Goal: Information Seeking & Learning: Find specific fact

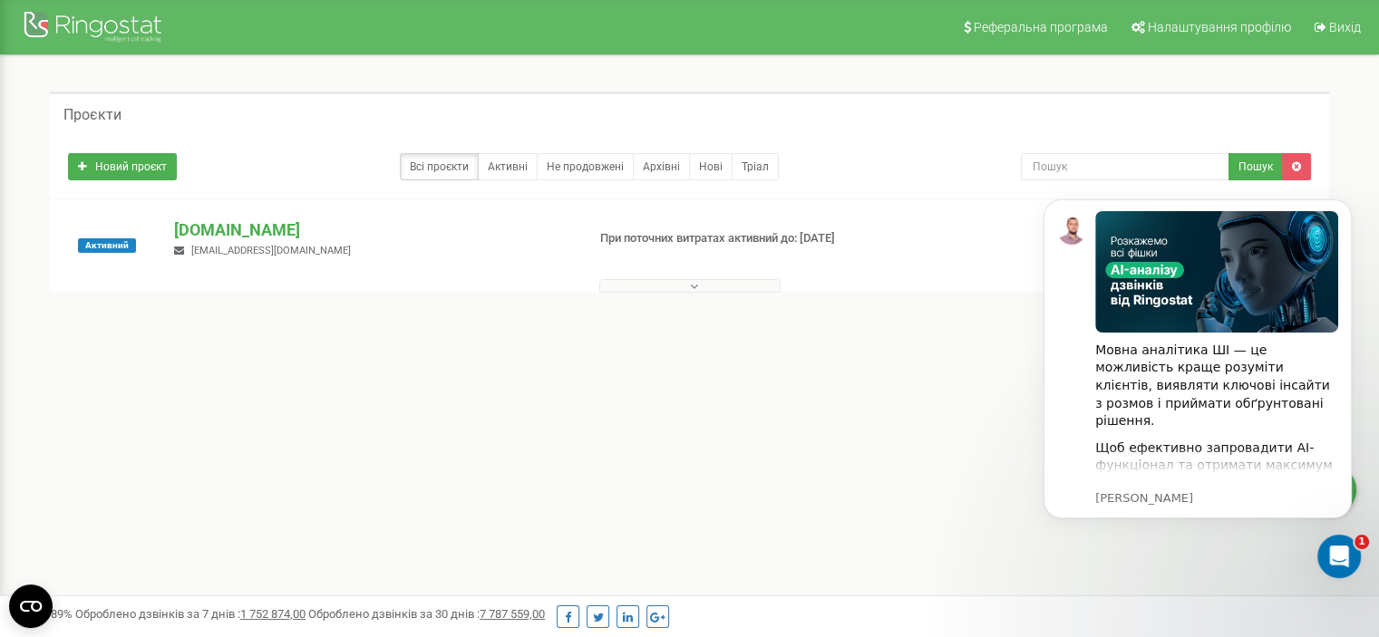
click at [897, 364] on div "Проєкти Новий проєкт Всі проєкти Активні Не продовжені Архівні Нові Тріал Пошук" at bounding box center [690, 224] width 1352 height 338
click at [1348, 200] on icon "Dismiss notification" at bounding box center [1347, 204] width 10 height 10
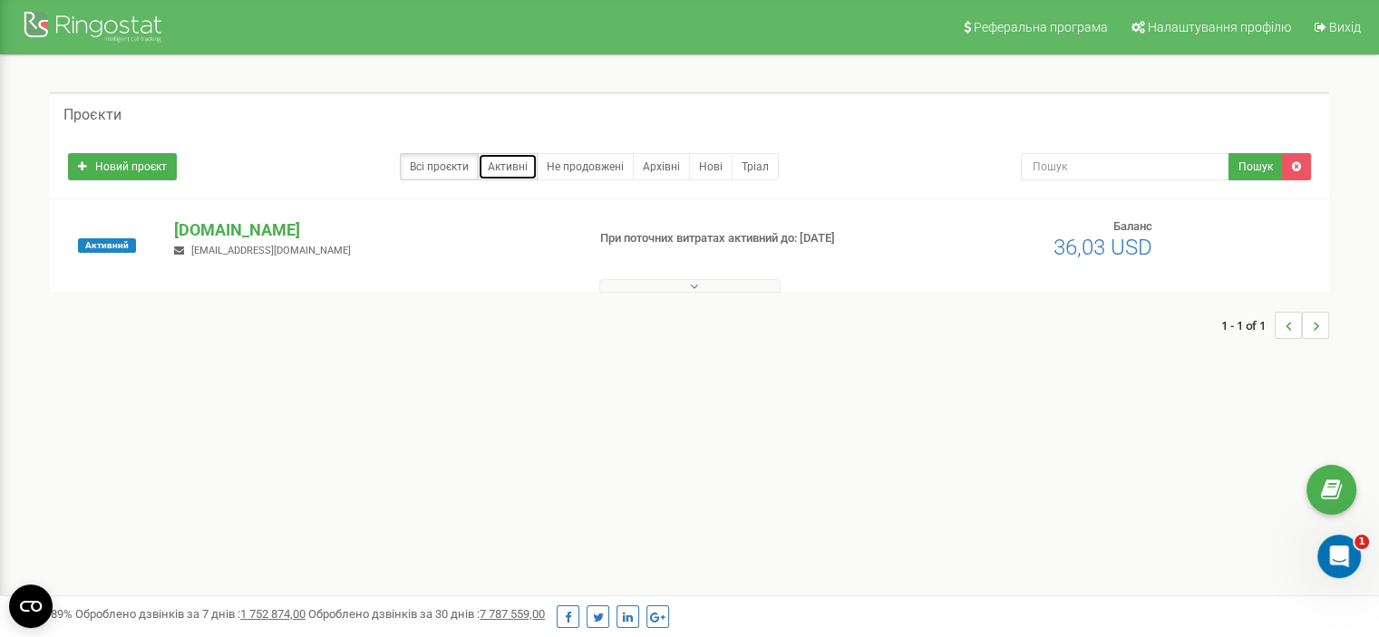
click at [511, 164] on link "Активні" at bounding box center [508, 166] width 60 height 27
click at [603, 166] on link "Не продовжені" at bounding box center [585, 166] width 97 height 27
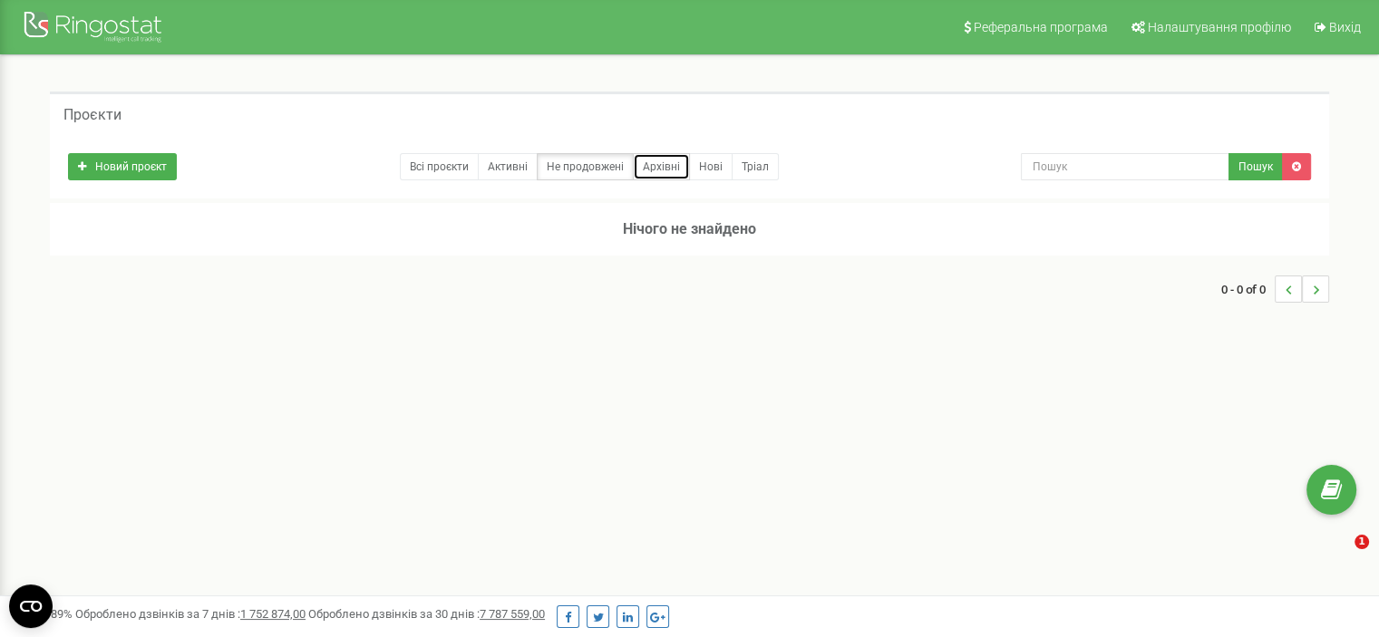
click at [658, 166] on link "Архівні" at bounding box center [661, 166] width 57 height 27
click at [440, 172] on link "Всі проєкти" at bounding box center [439, 166] width 79 height 27
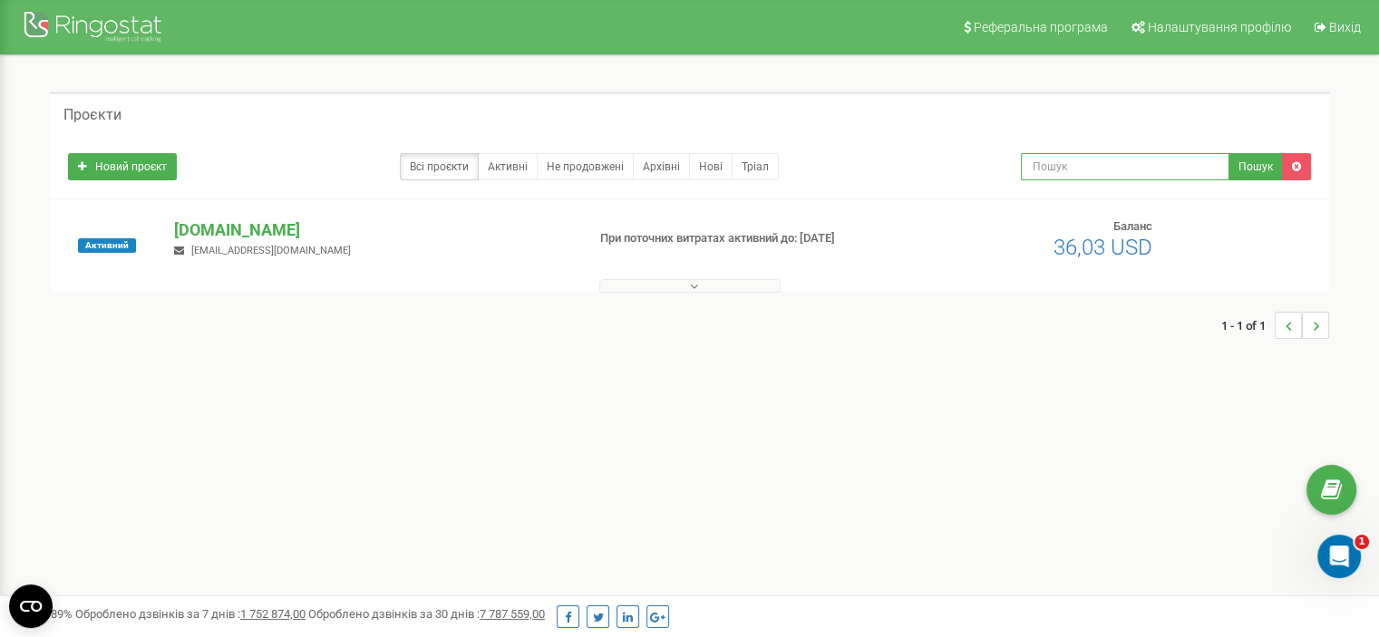
click at [1091, 168] on input "text" at bounding box center [1125, 166] width 208 height 27
click at [455, 166] on link "Всі проєкти" at bounding box center [439, 166] width 79 height 27
click at [831, 239] on p "При поточних витратах активний до: [DATE]" at bounding box center [745, 238] width 290 height 17
click at [848, 235] on p "При поточних витратах активний до: [DATE]" at bounding box center [745, 238] width 290 height 17
click at [690, 290] on icon at bounding box center [694, 286] width 8 height 13
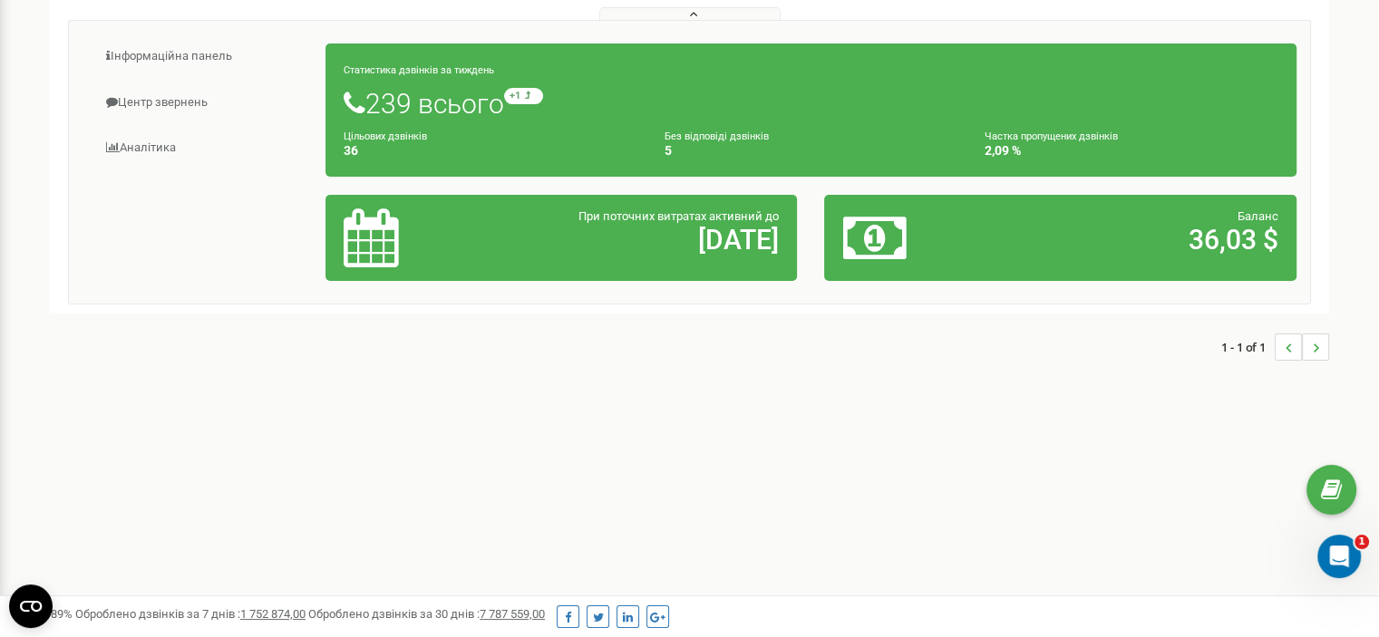
scroll to position [91, 0]
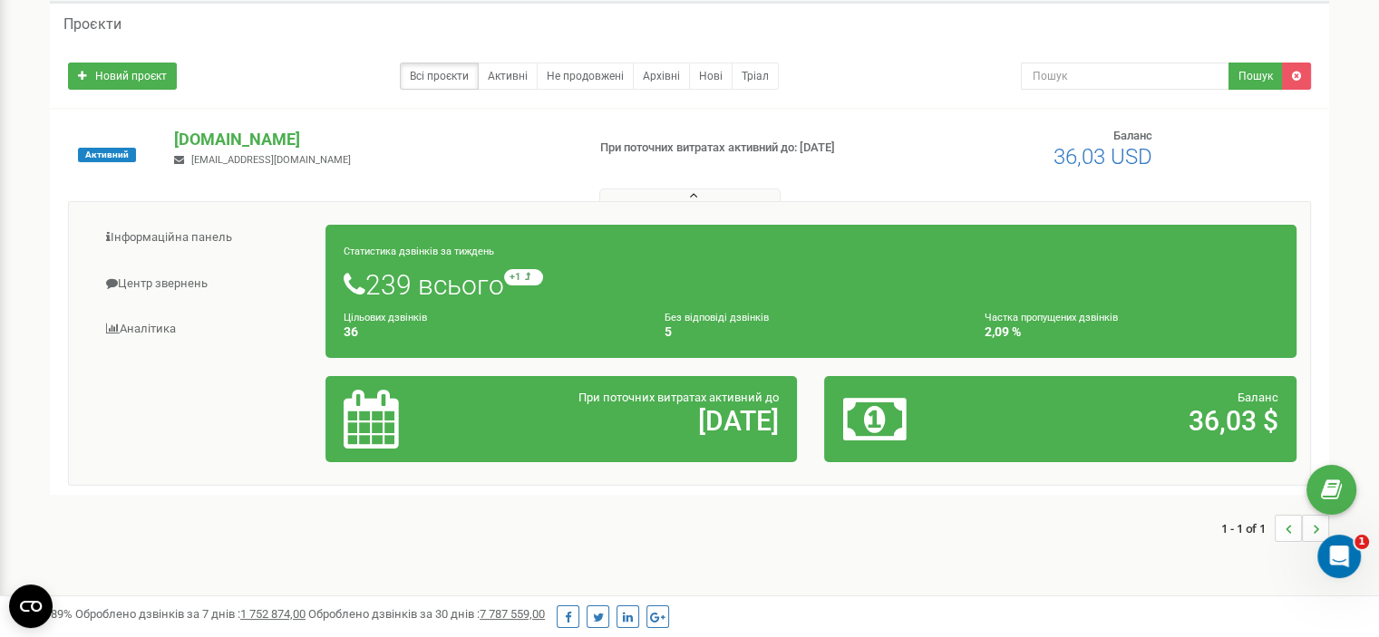
click at [693, 189] on icon at bounding box center [694, 195] width 8 height 13
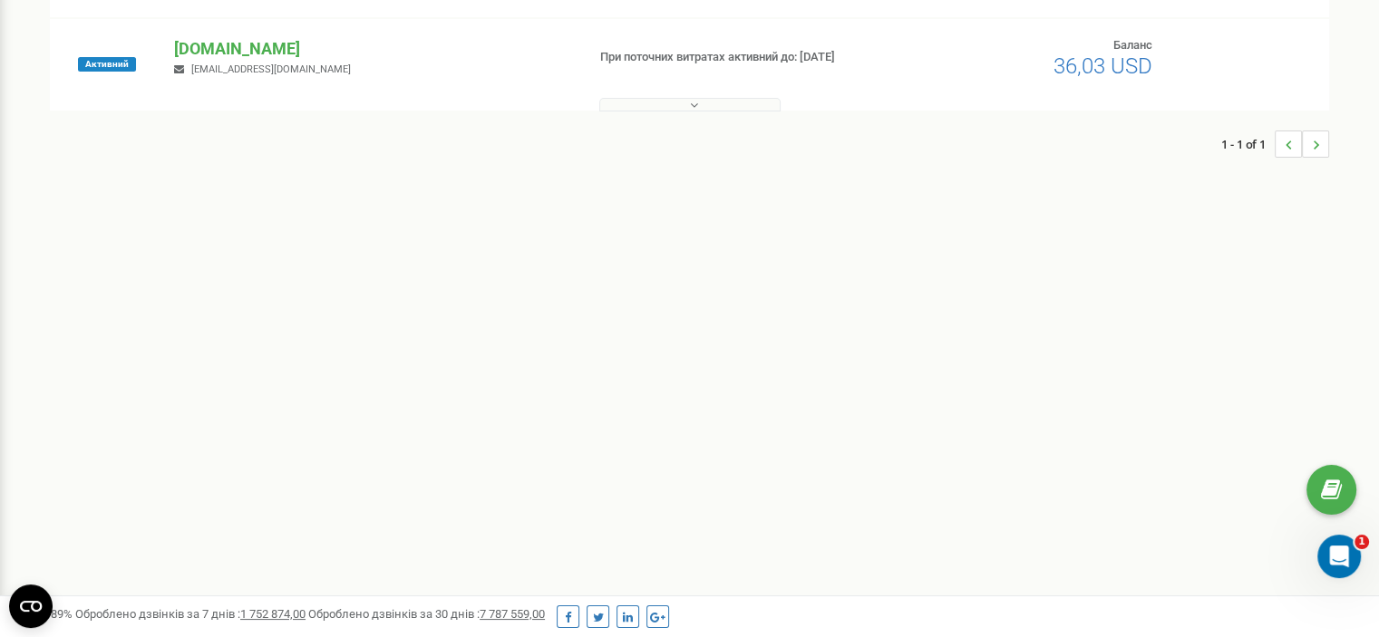
scroll to position [0, 0]
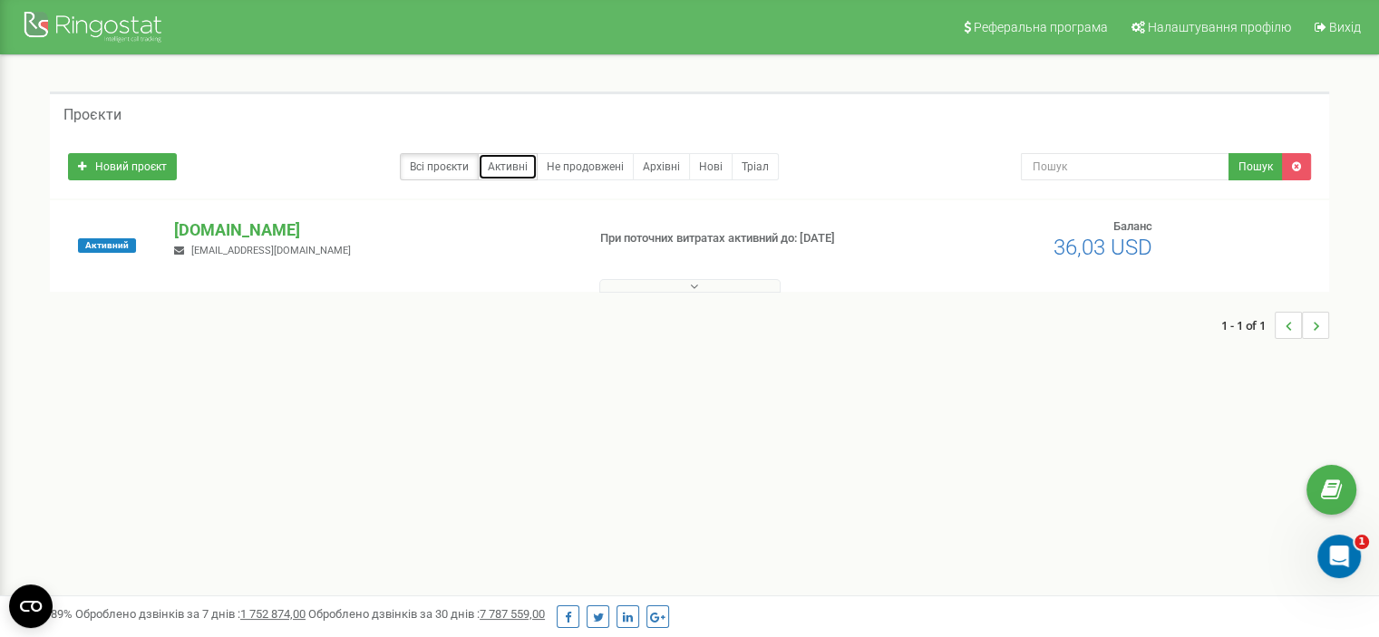
click at [505, 162] on link "Активні" at bounding box center [508, 166] width 60 height 27
click at [1340, 547] on icon "Відкрити програму для спілкування Intercom" at bounding box center [1337, 554] width 30 height 30
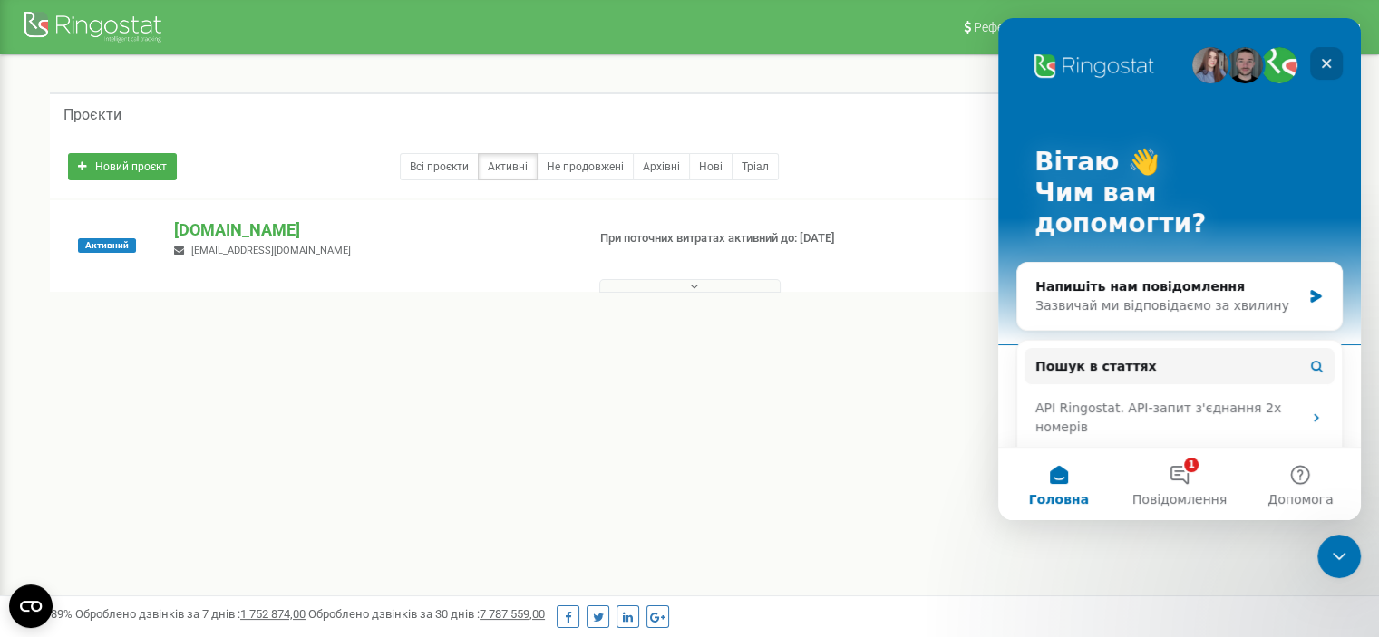
click at [1323, 72] on div "Закрити" at bounding box center [1326, 63] width 33 height 33
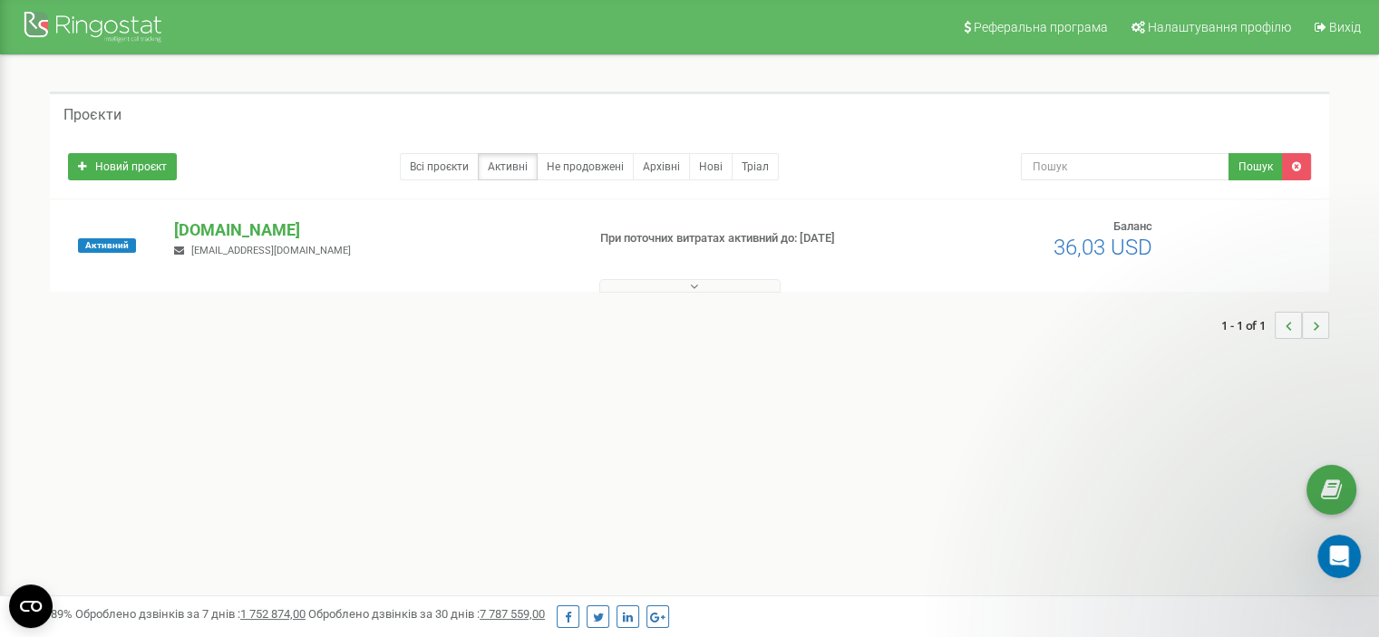
click at [1314, 318] on icon "..." at bounding box center [1316, 326] width 6 height 27
click at [1052, 162] on input "text" at bounding box center [1125, 166] width 208 height 27
type input "2"
click at [181, 215] on div "Активний fly.tech admin@flytechnology.ua При поточних витратах активний до: 11.…" at bounding box center [689, 246] width 1279 height 92
click at [219, 242] on div "fly.tech admin@flytechnology.ua" at bounding box center [371, 238] width 423 height 40
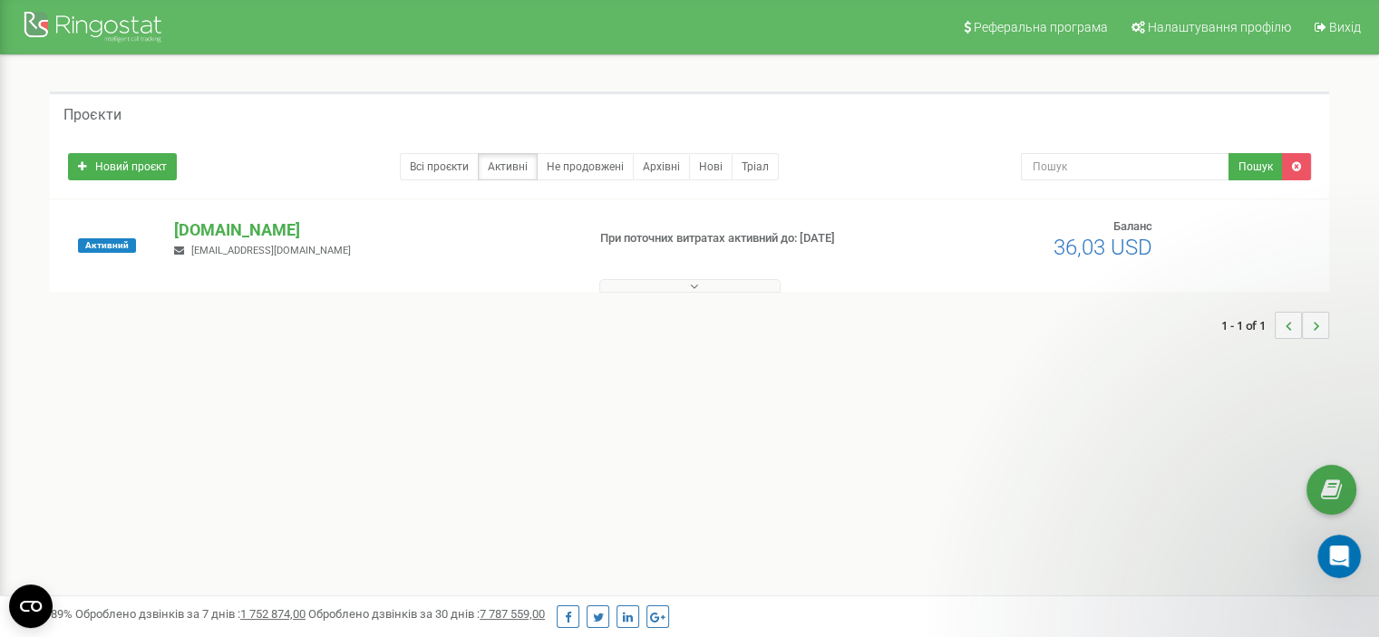
click at [218, 242] on div "fly.tech admin@flytechnology.ua" at bounding box center [371, 238] width 423 height 40
click at [212, 237] on p "[DOMAIN_NAME]" at bounding box center [372, 230] width 396 height 24
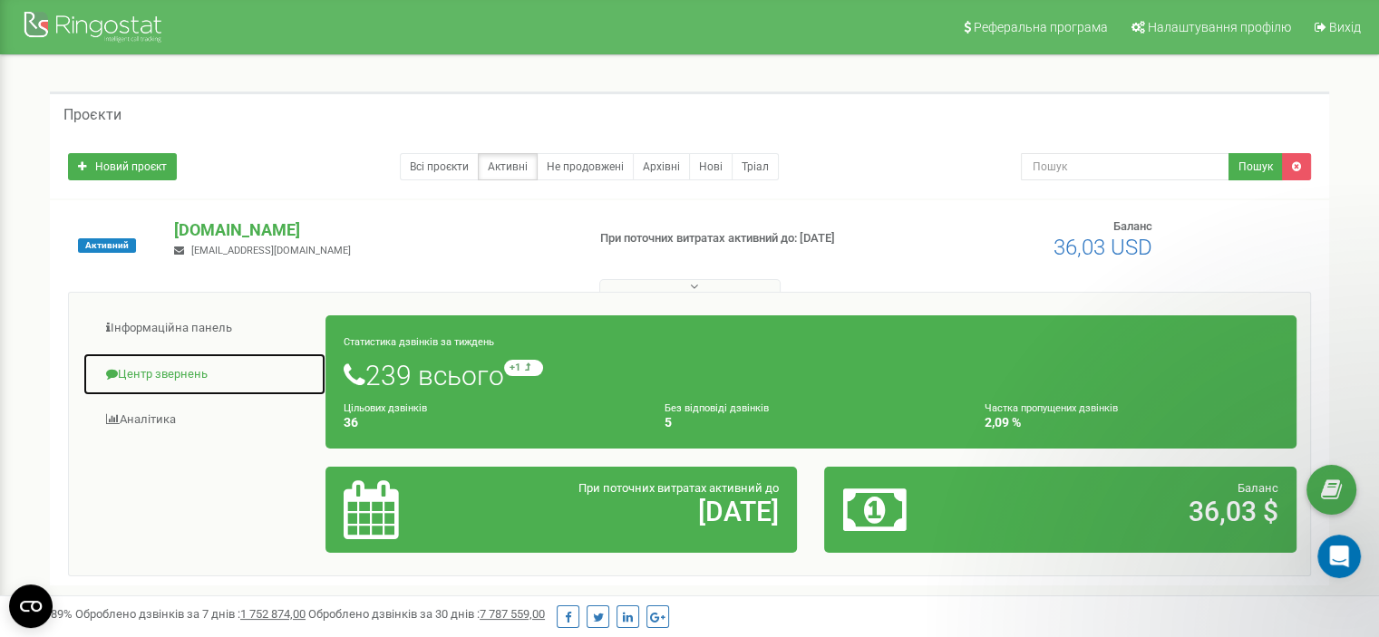
click at [179, 380] on link "Центр звернень" at bounding box center [204, 375] width 244 height 44
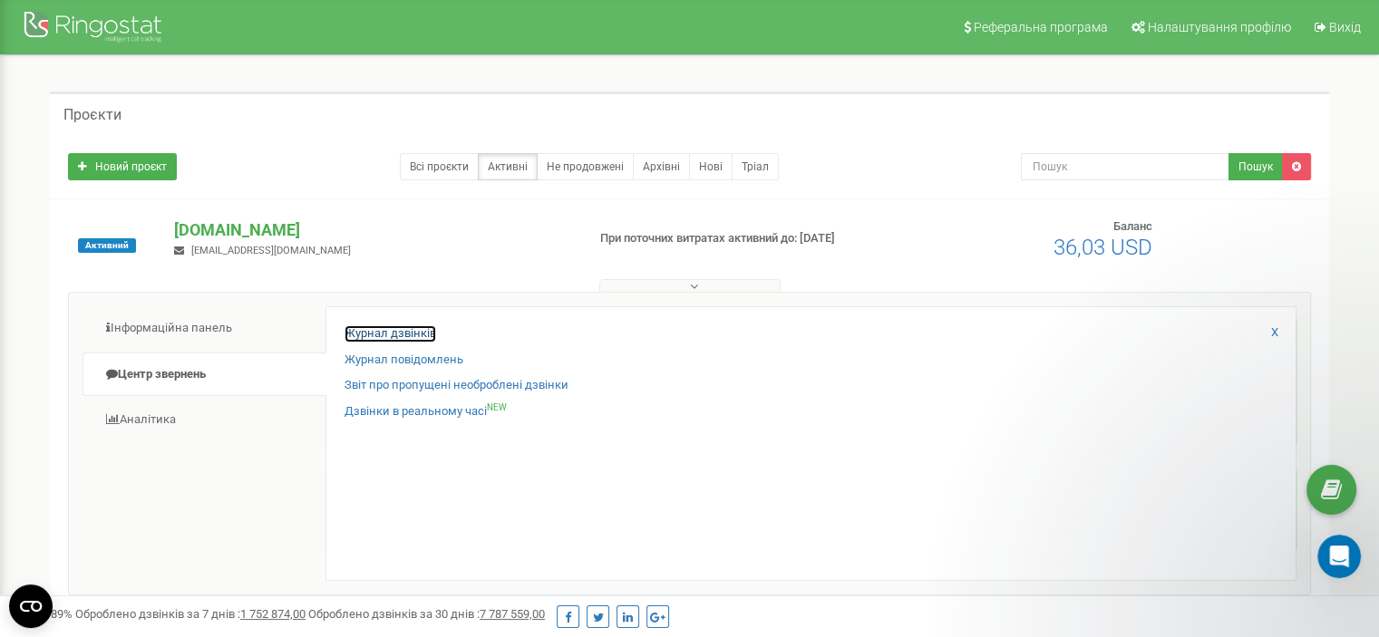
click at [395, 328] on link "Журнал дзвінків" at bounding box center [390, 333] width 92 height 17
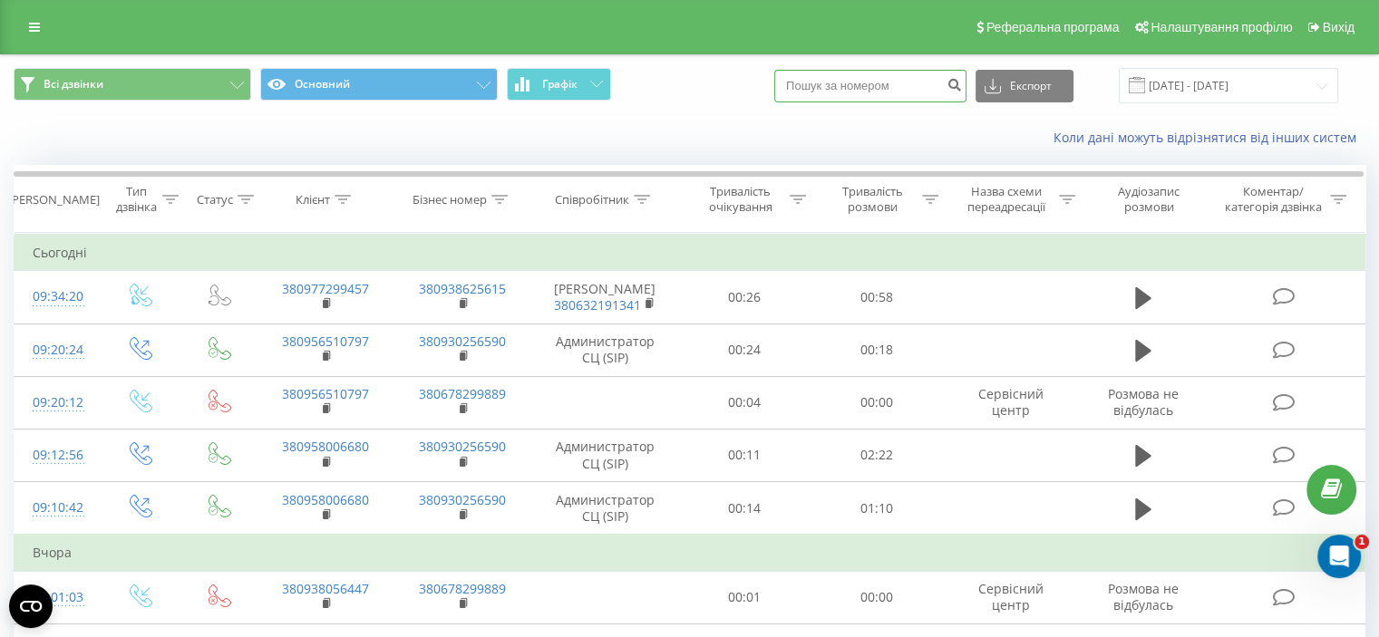
click at [888, 82] on input at bounding box center [870, 86] width 192 height 33
click at [1152, 75] on input "21.07.2025 - 21.08.2025" at bounding box center [1228, 85] width 219 height 35
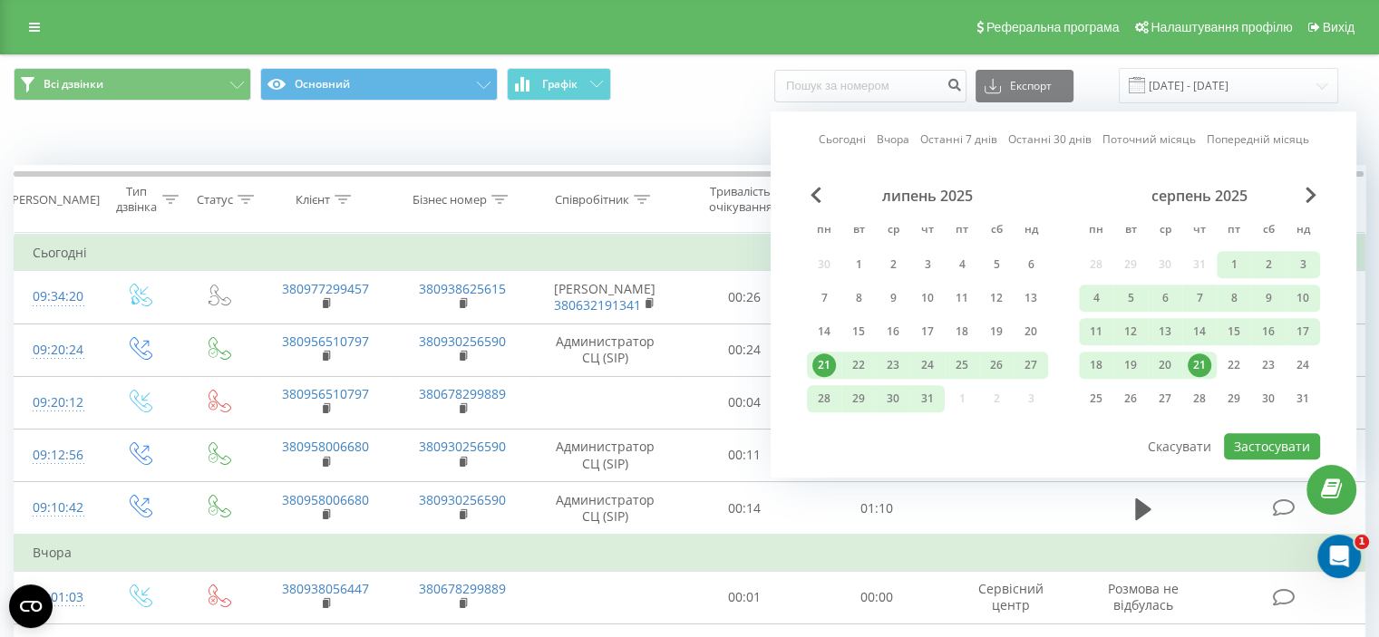
click at [655, 151] on div "Коли дані можуть відрізнятися вiд інших систем" at bounding box center [689, 138] width 1377 height 44
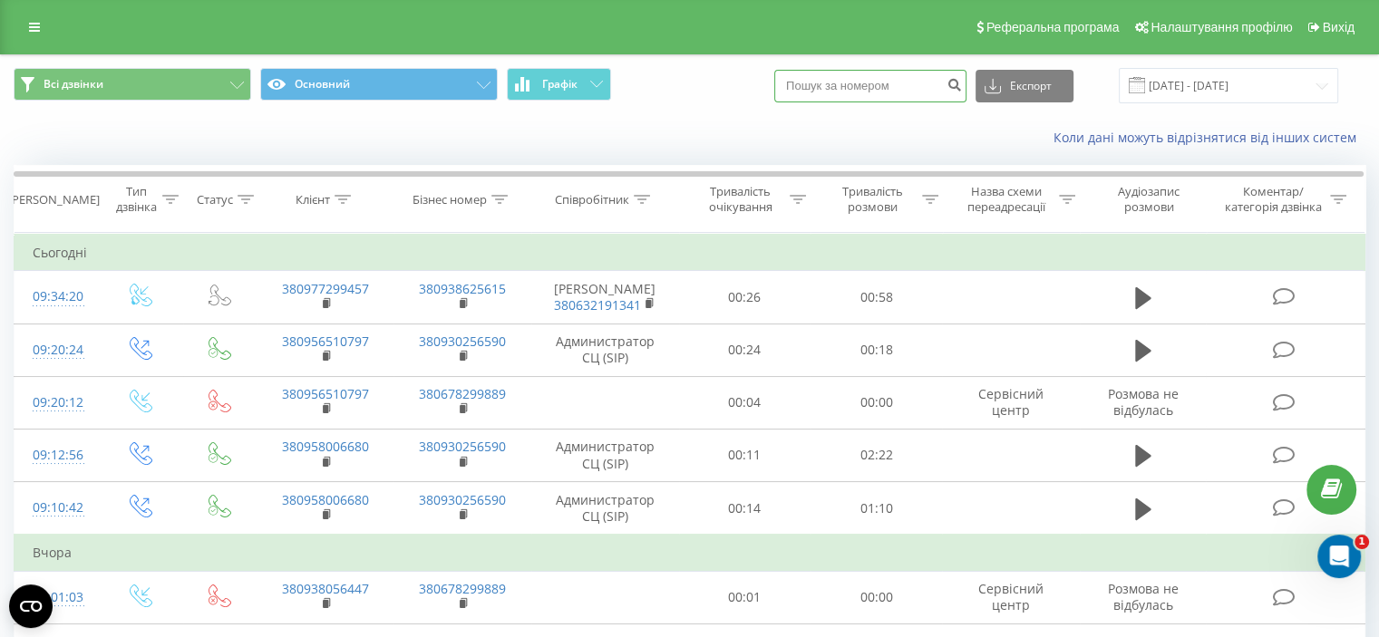
click at [894, 82] on input at bounding box center [870, 86] width 192 height 33
click at [811, 147] on div "Коли дані можуть відрізнятися вiд інших систем" at bounding box center [689, 138] width 1377 height 44
click at [852, 82] on input at bounding box center [870, 86] width 192 height 33
paste input "380732600803"
click at [827, 82] on input "380732600803" at bounding box center [870, 86] width 192 height 33
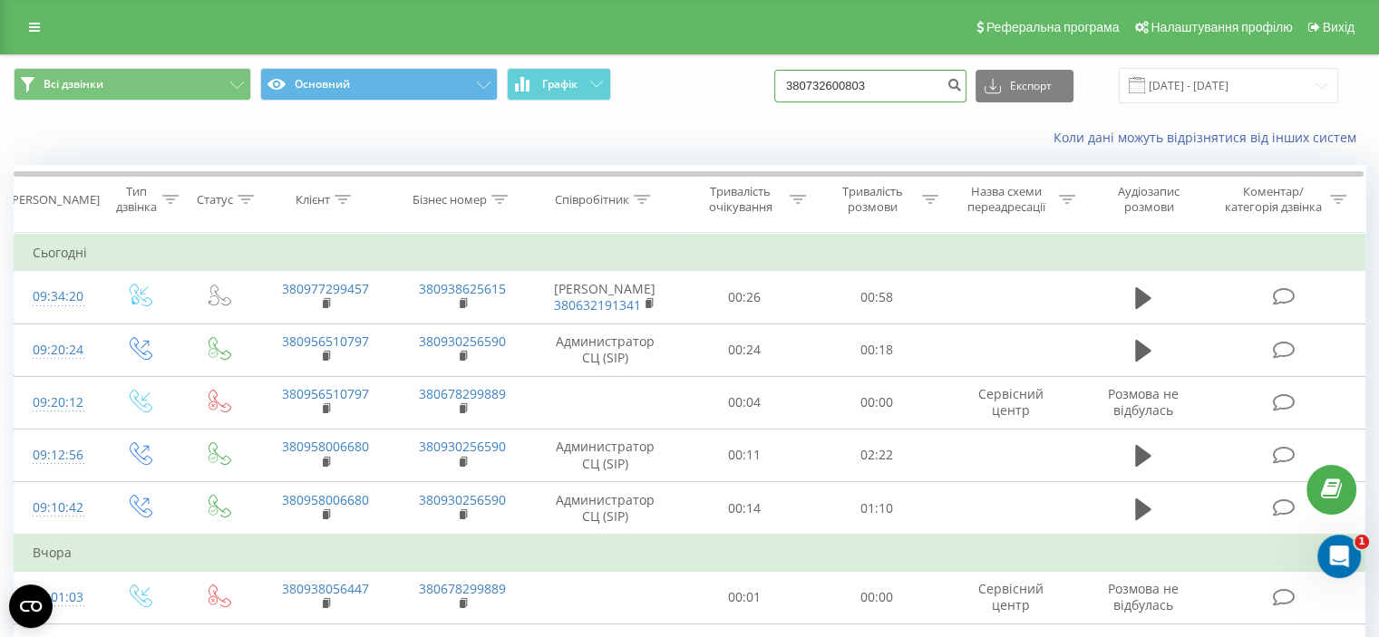
click at [825, 82] on input "380732600803" at bounding box center [870, 86] width 192 height 33
type input "0732600803"
click at [1037, 77] on button "Експорт" at bounding box center [1024, 86] width 98 height 33
click at [898, 137] on div "Коли дані можуть відрізнятися вiд інших систем" at bounding box center [948, 138] width 860 height 18
click at [962, 88] on icon "submit" at bounding box center [953, 82] width 15 height 11
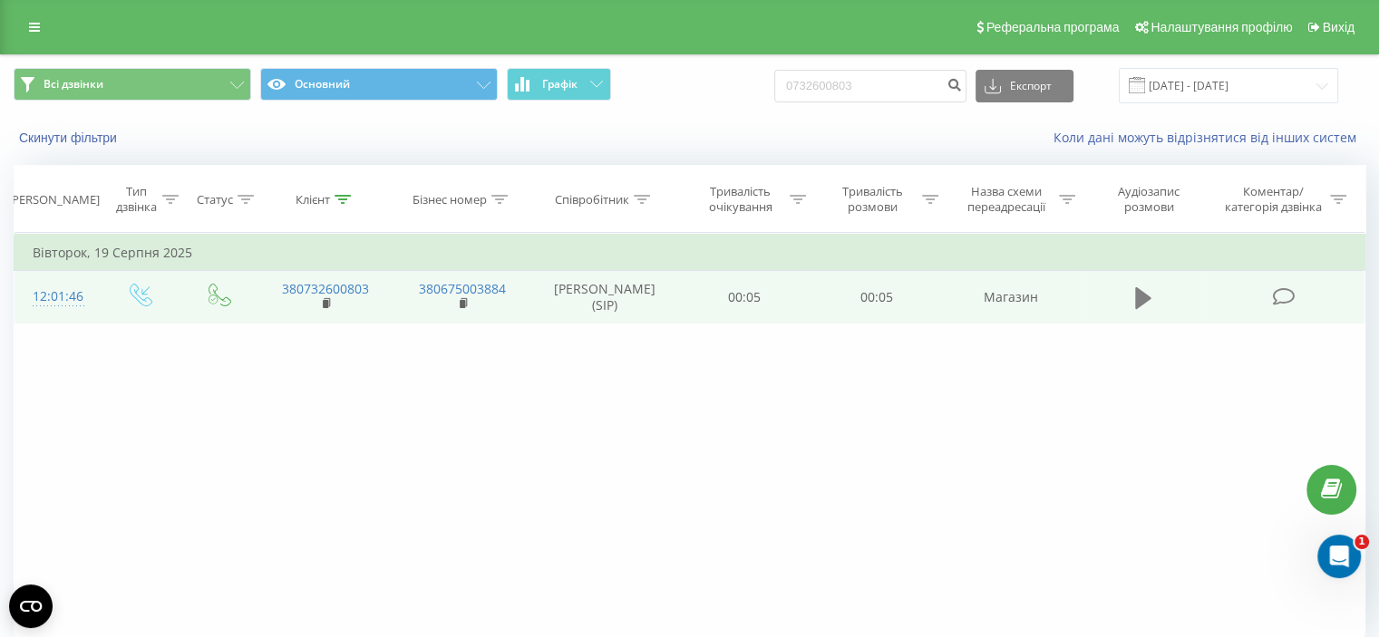
click at [1136, 299] on icon at bounding box center [1143, 298] width 16 height 22
